Goal: Information Seeking & Learning: Learn about a topic

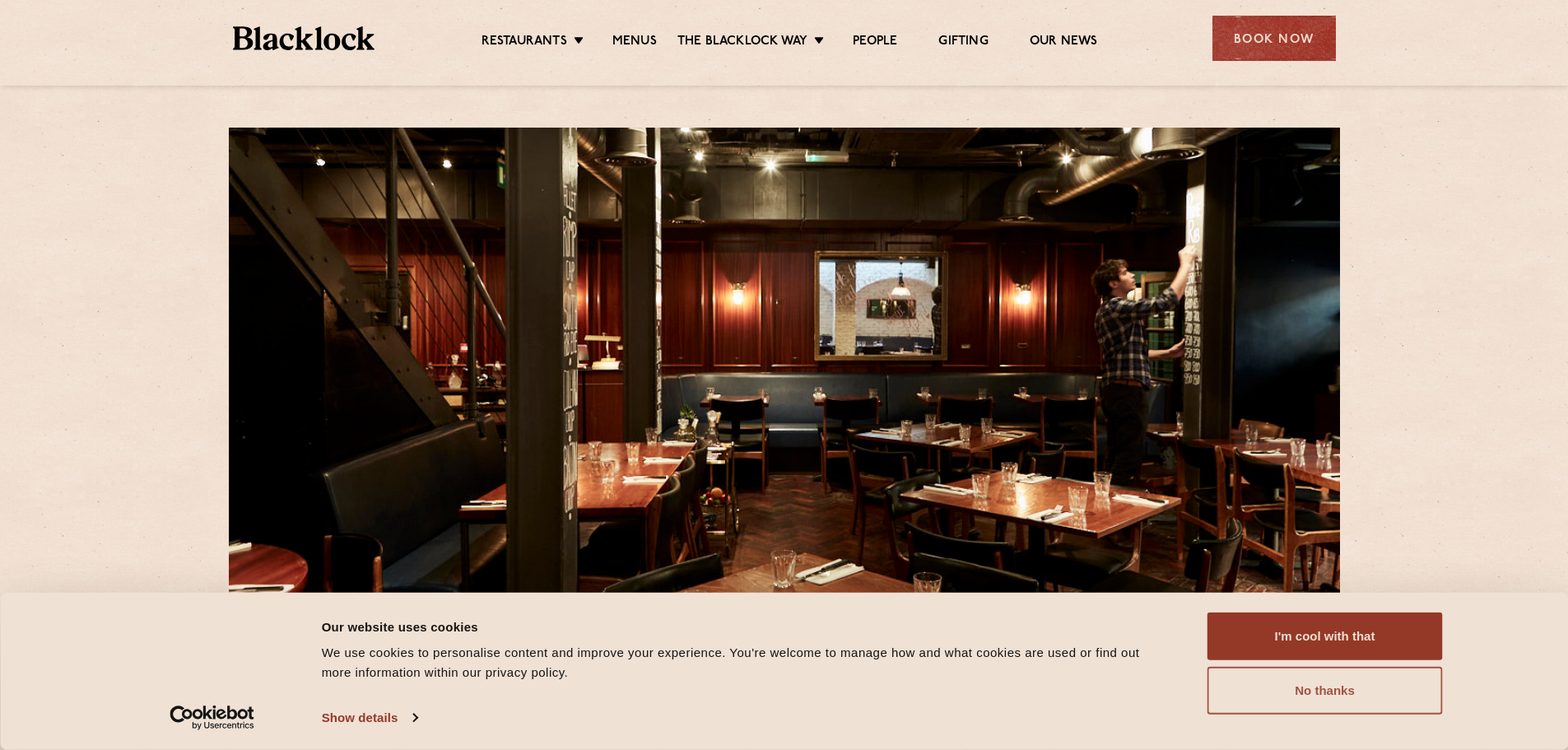
click at [1276, 682] on button "No thanks" at bounding box center [1325, 690] width 236 height 47
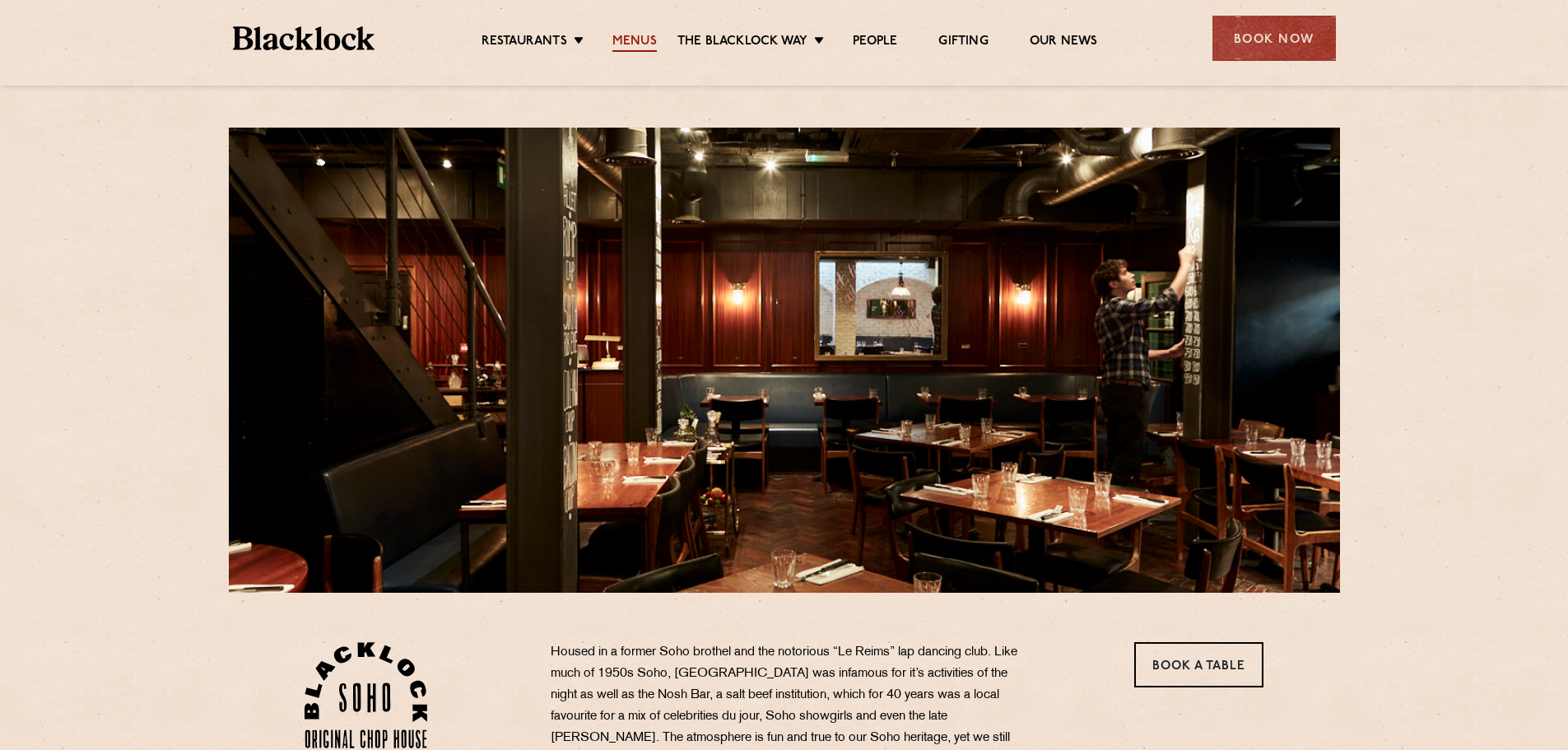
click at [640, 49] on link "Menus" at bounding box center [634, 43] width 44 height 18
click at [639, 46] on link "Menus" at bounding box center [634, 43] width 44 height 18
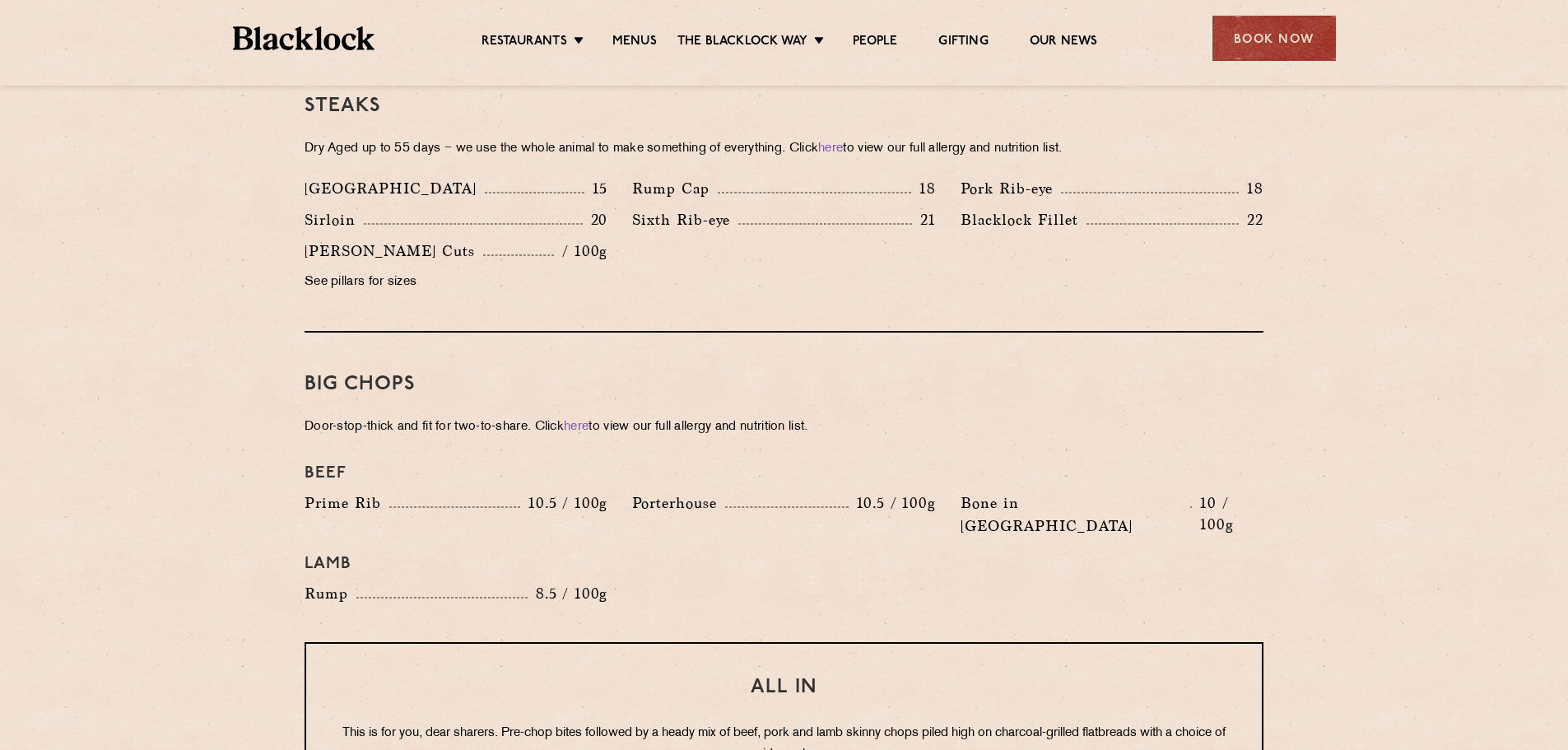
scroll to position [1647, 0]
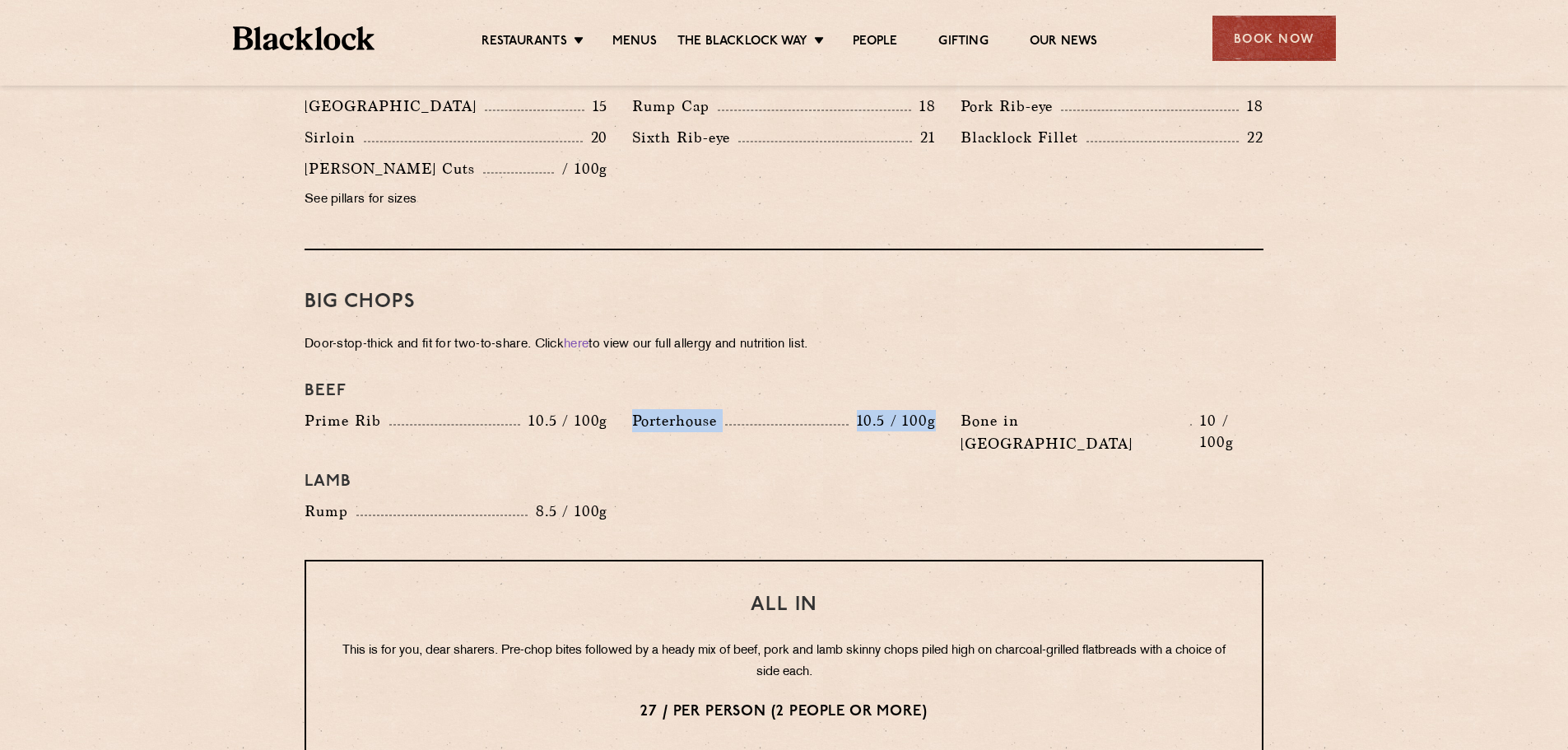
drag, startPoint x: 935, startPoint y: 400, endPoint x: 628, endPoint y: 408, distance: 307.1
click at [628, 409] on div "Porterhouse 10.5 / 100g" at bounding box center [784, 435] width 328 height 54
click at [670, 472] on h4 "Lamb" at bounding box center [784, 482] width 959 height 20
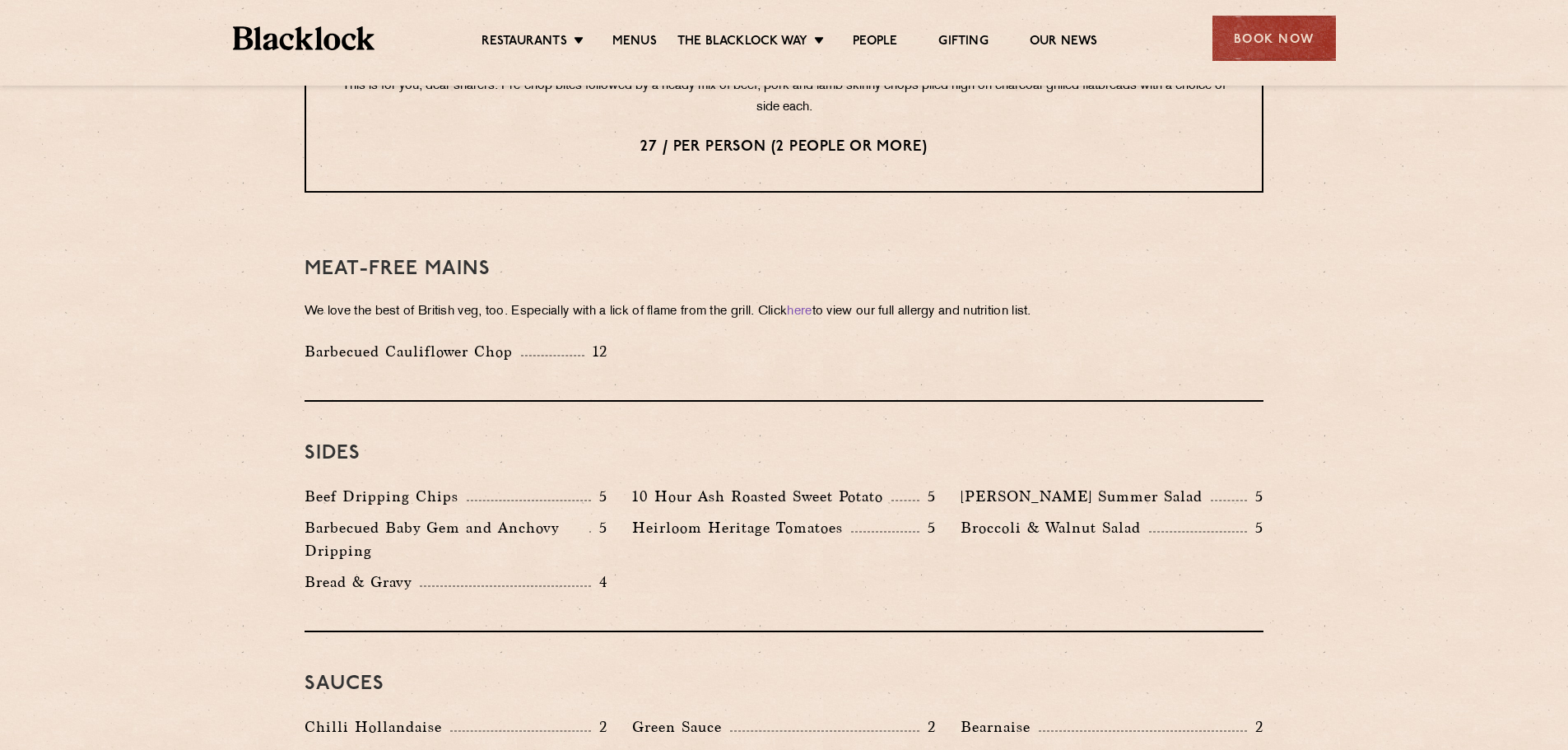
scroll to position [2223, 0]
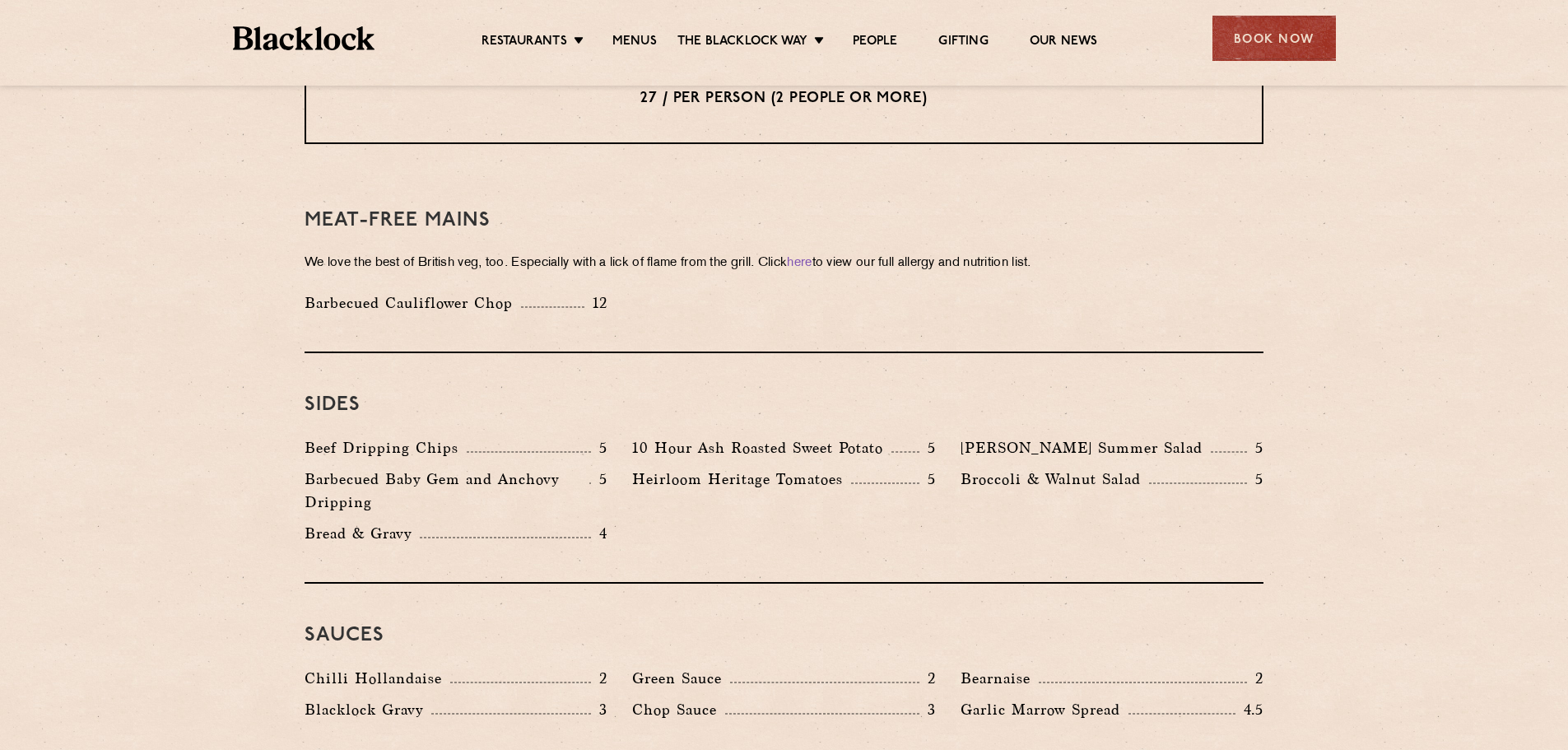
scroll to position [2223, 0]
